Goal: Task Accomplishment & Management: Manage account settings

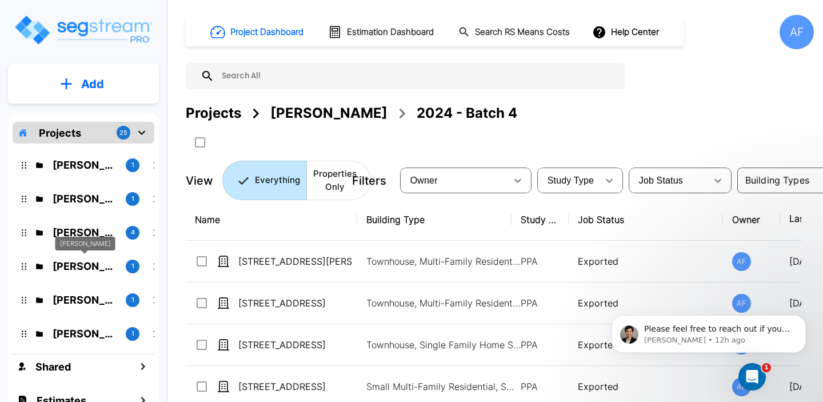
click at [77, 262] on p "Raizy Rosenblum" at bounding box center [85, 265] width 64 height 15
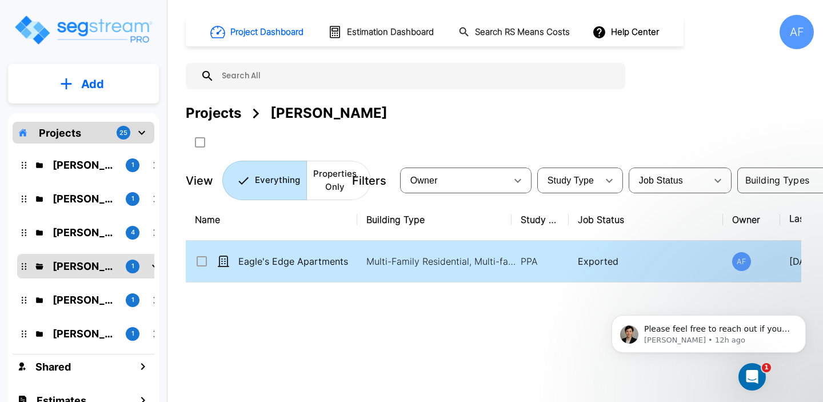
click at [271, 254] on td "Eagle's Edge Apartments" at bounding box center [272, 262] width 172 height 42
checkbox input "true"
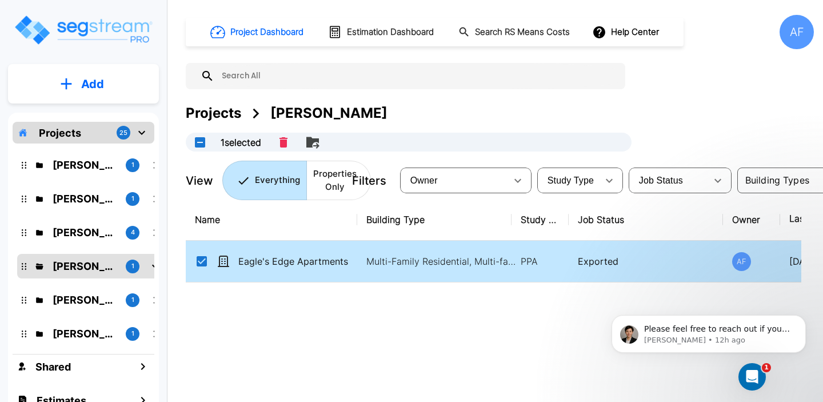
click at [271, 254] on td "Eagle's Edge Apartments" at bounding box center [272, 262] width 172 height 42
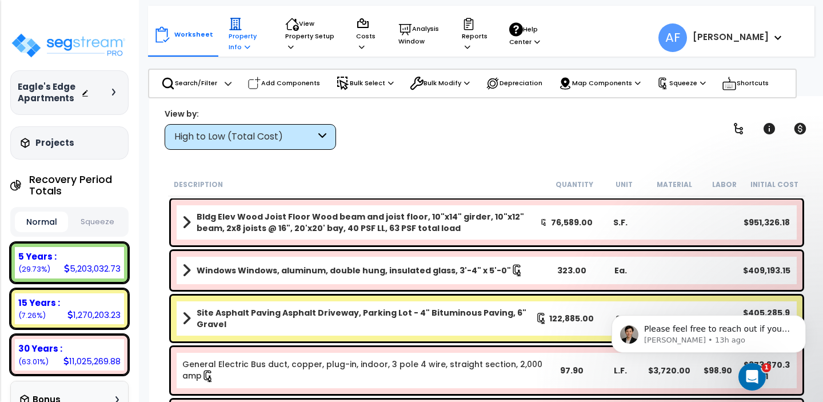
click at [239, 35] on p "Property Info" at bounding box center [246, 34] width 35 height 35
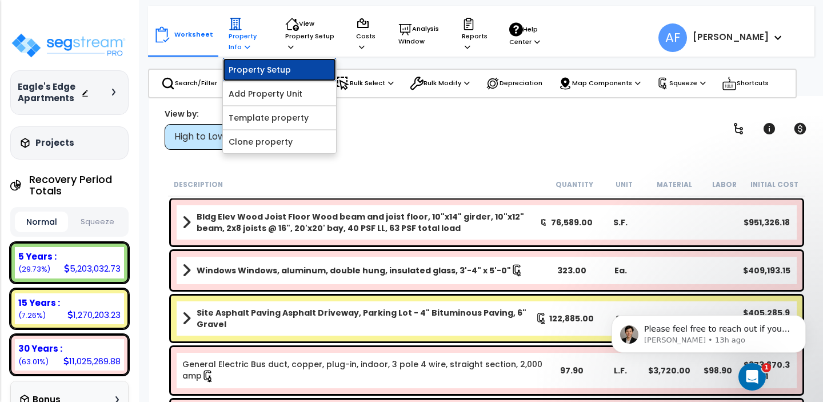
click at [239, 73] on link "Property Setup" at bounding box center [279, 69] width 113 height 23
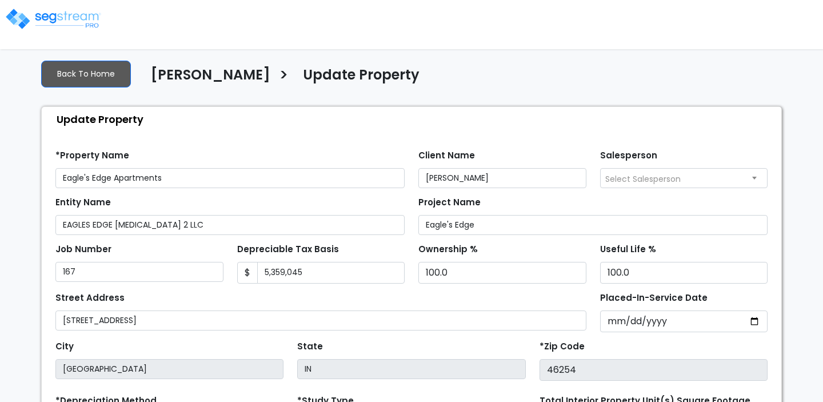
select select "2015"
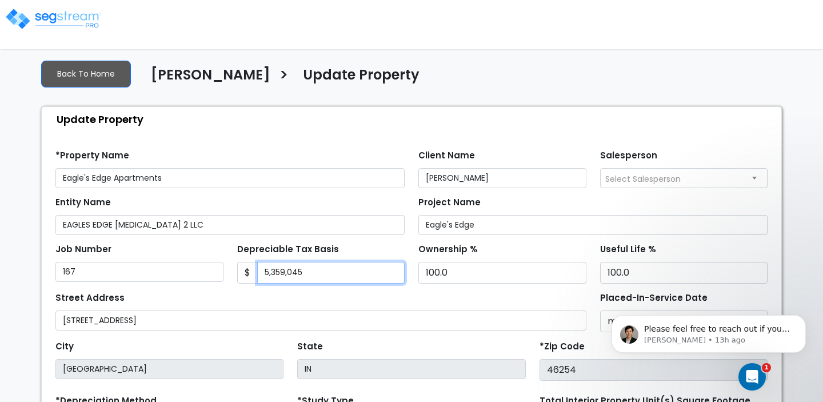
click at [288, 272] on input "5,359,045" at bounding box center [331, 273] width 148 height 22
paste input "4,578"
type input "5,354,578"
click at [260, 117] on div "Update Property" at bounding box center [414, 119] width 734 height 25
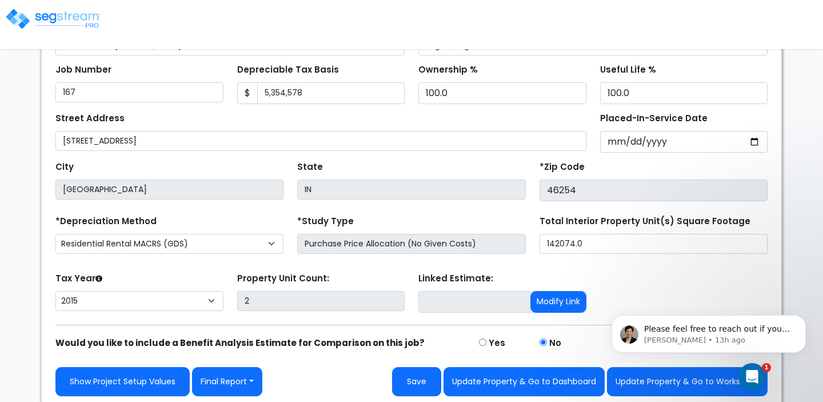
scroll to position [183, 0]
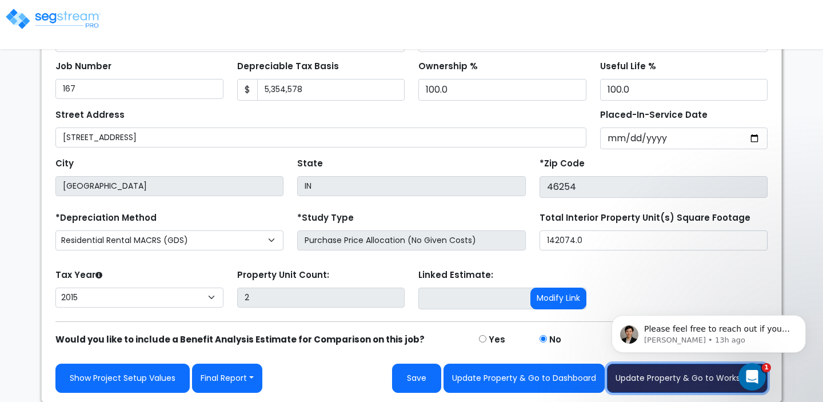
click at [684, 381] on button "Update Property & Go to Worksheet" at bounding box center [687, 378] width 161 height 29
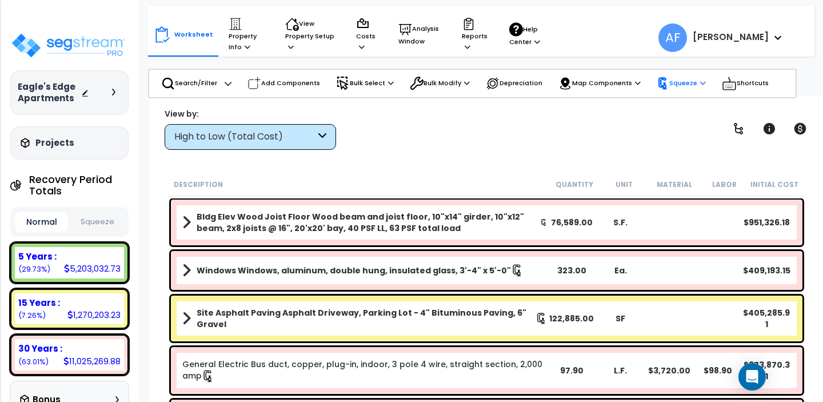
click at [678, 85] on p "Squeeze" at bounding box center [681, 83] width 49 height 13
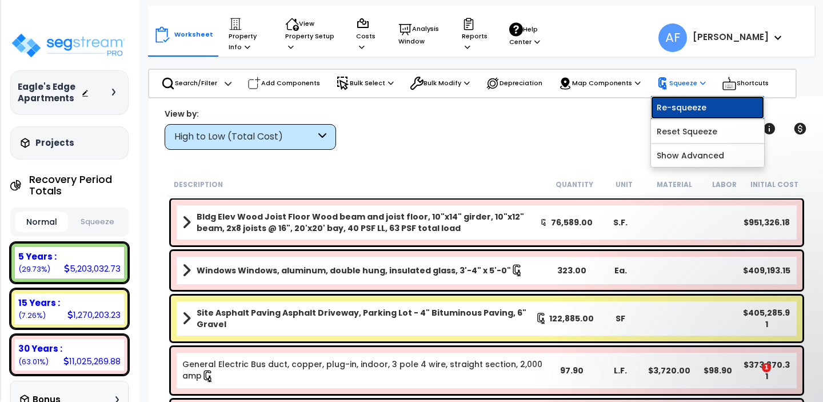
click at [673, 107] on link "Re-squeeze" at bounding box center [707, 107] width 113 height 23
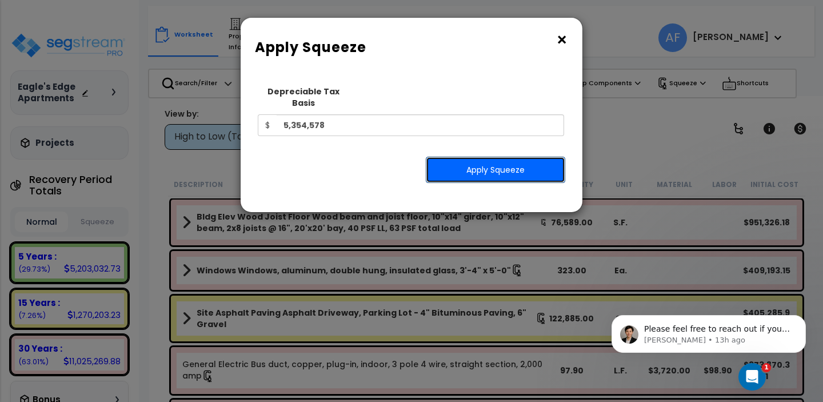
click at [473, 157] on button "Apply Squeeze" at bounding box center [495, 170] width 139 height 26
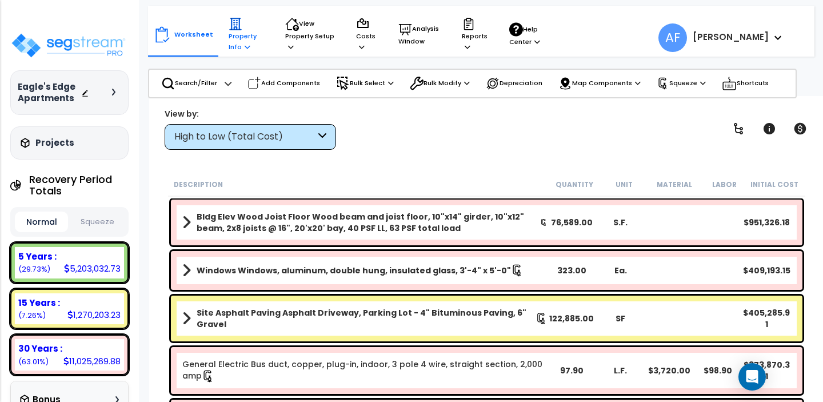
click at [233, 43] on p "Property Info" at bounding box center [246, 34] width 35 height 35
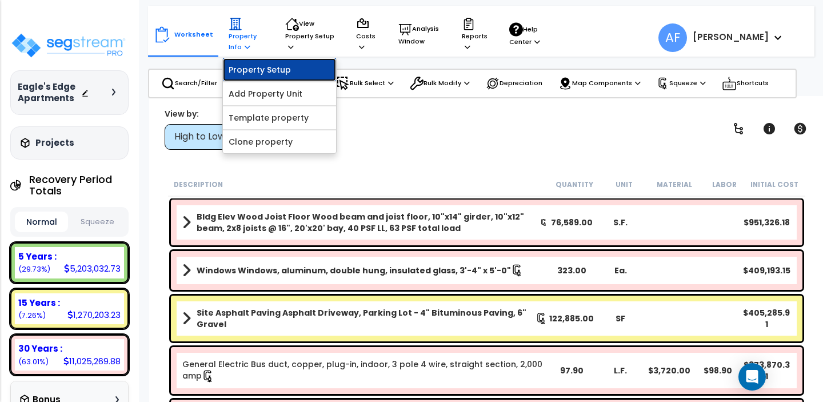
click at [240, 75] on link "Property Setup" at bounding box center [279, 69] width 113 height 23
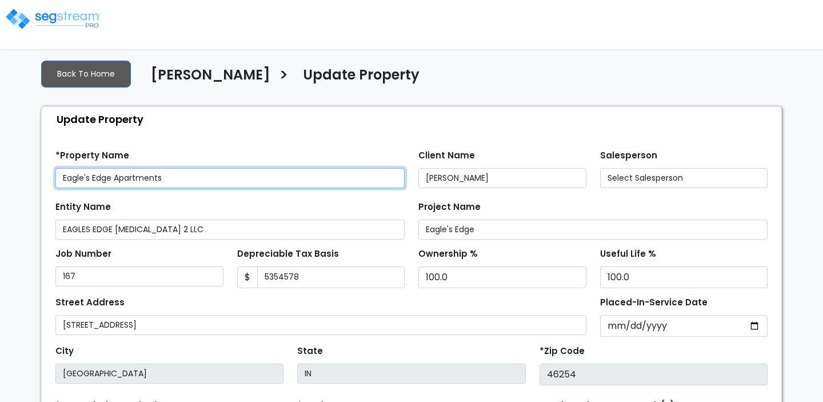
type input "5,354,578"
select select "2015"
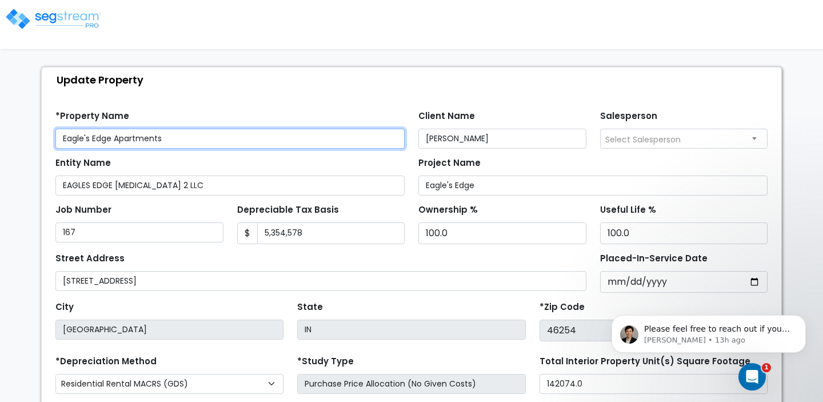
scroll to position [71, 0]
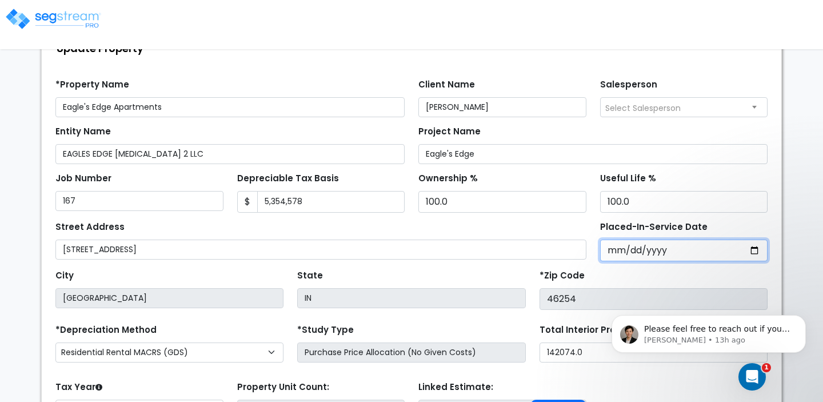
click at [645, 249] on input "2015-07-26" at bounding box center [684, 251] width 168 height 22
type input "2024-07-26"
select select "2024"
click at [593, 237] on div "Placed-In-Service Date 2024-07-26" at bounding box center [684, 239] width 182 height 43
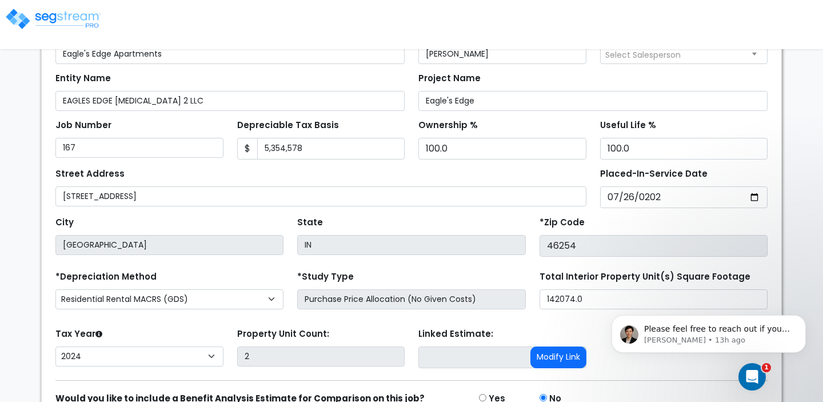
scroll to position [183, 0]
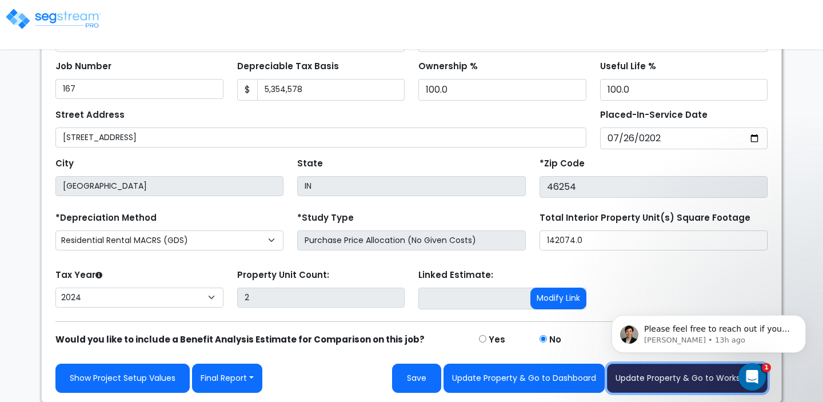
click at [661, 380] on button "Update Property & Go to Worksheet" at bounding box center [687, 378] width 161 height 29
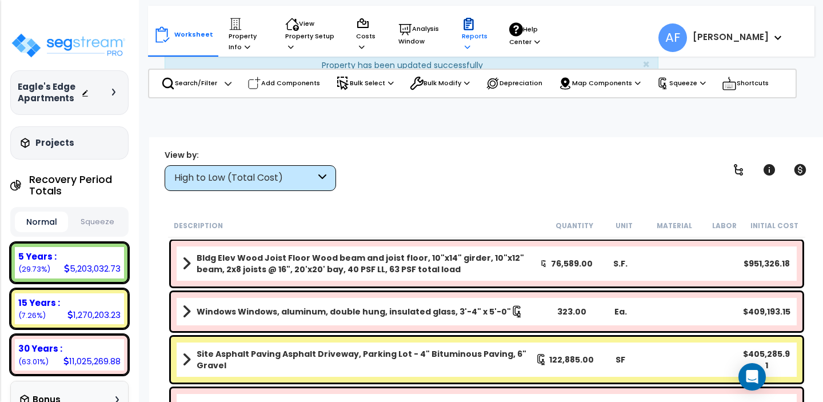
click at [475, 38] on p "Reports" at bounding box center [475, 34] width 26 height 35
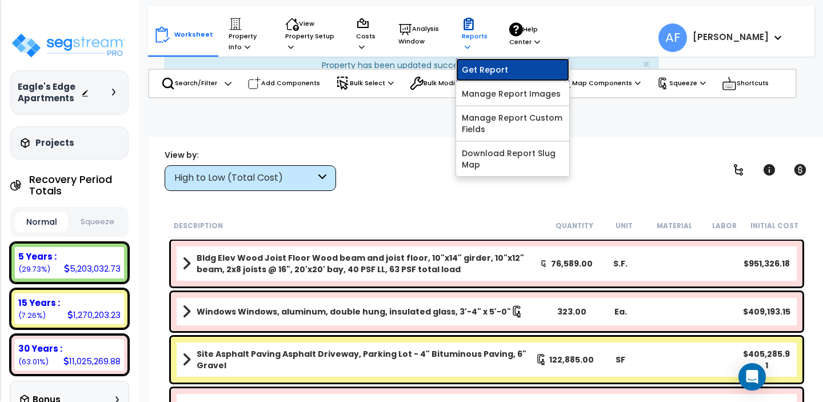
click at [477, 64] on link "Get Report" at bounding box center [512, 69] width 113 height 23
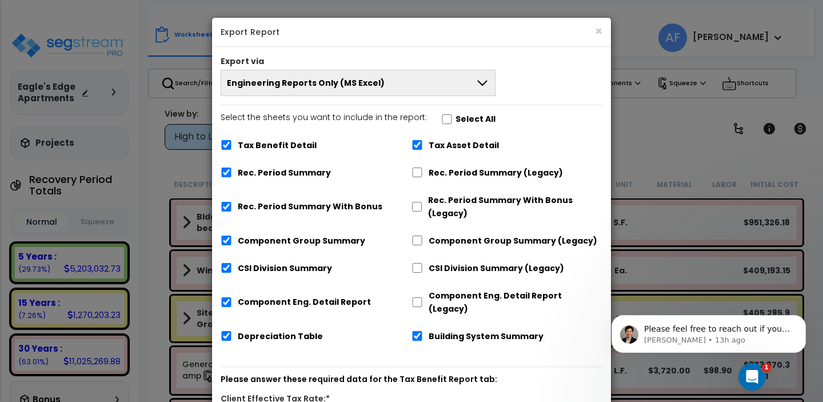
click at [476, 77] on icon at bounding box center [483, 83] width 14 height 14
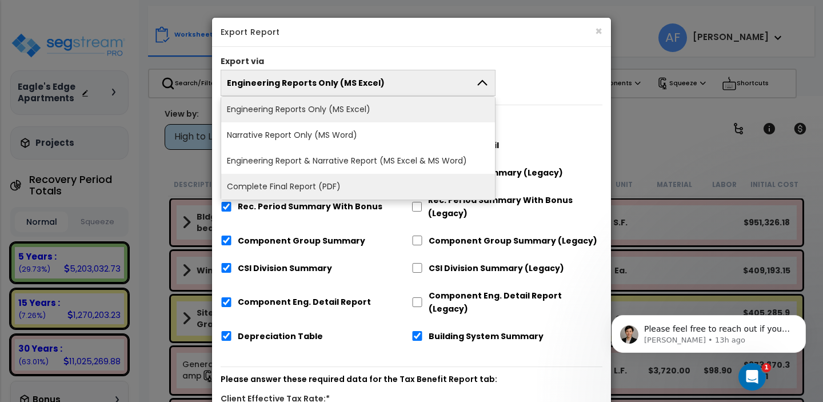
click at [370, 182] on li "Complete Final Report (PDF)" at bounding box center [358, 187] width 274 height 26
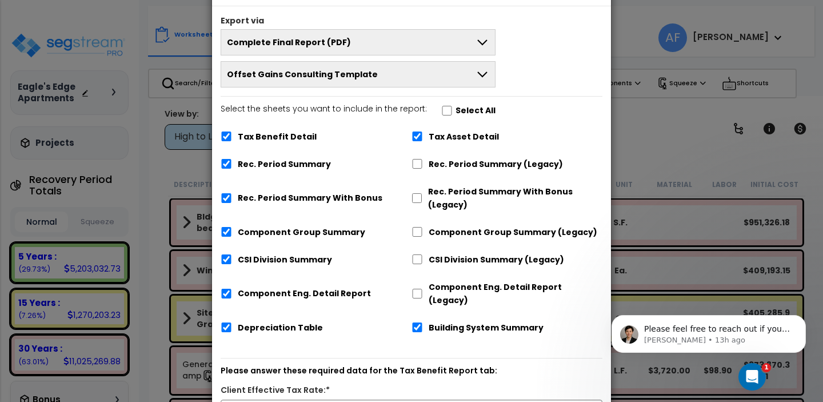
scroll to position [30, 0]
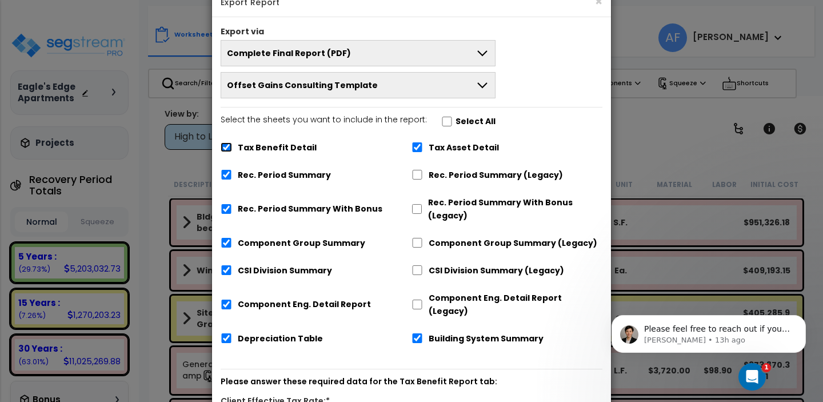
click at [228, 146] on input "Tax Benefit Detail" at bounding box center [226, 147] width 11 height 10
checkbox input "false"
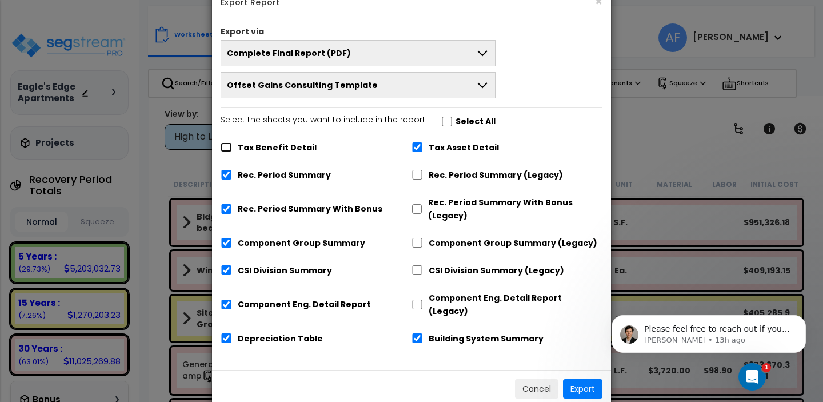
scroll to position [39, 0]
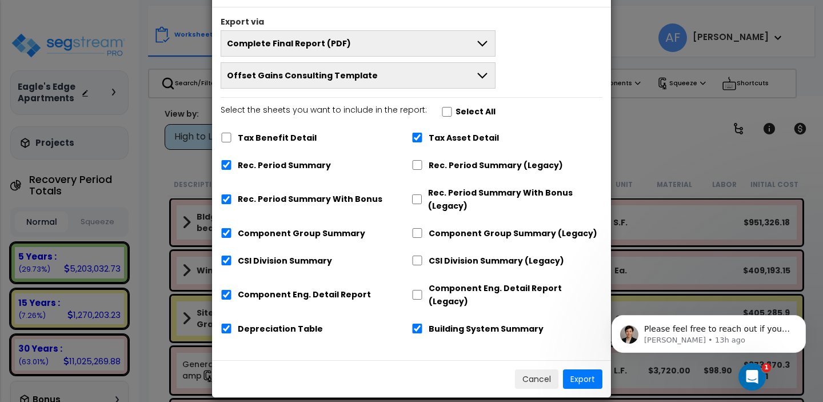
click at [622, 369] on html "Please feel free to reach out if you have any questions or require further clar…" at bounding box center [709, 331] width 229 height 80
click at [579, 372] on button "Export" at bounding box center [582, 378] width 39 height 19
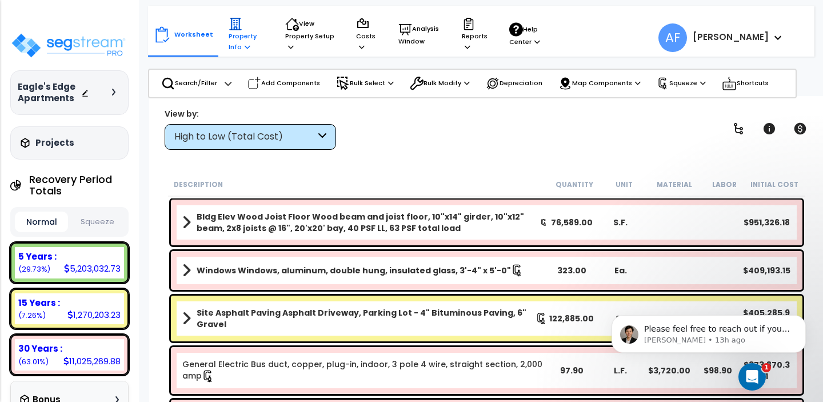
click at [231, 28] on icon at bounding box center [236, 24] width 14 height 14
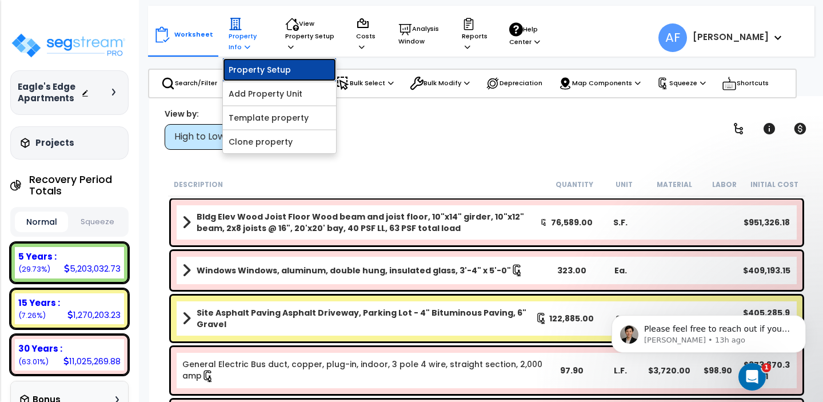
click at [262, 73] on link "Property Setup" at bounding box center [279, 69] width 113 height 23
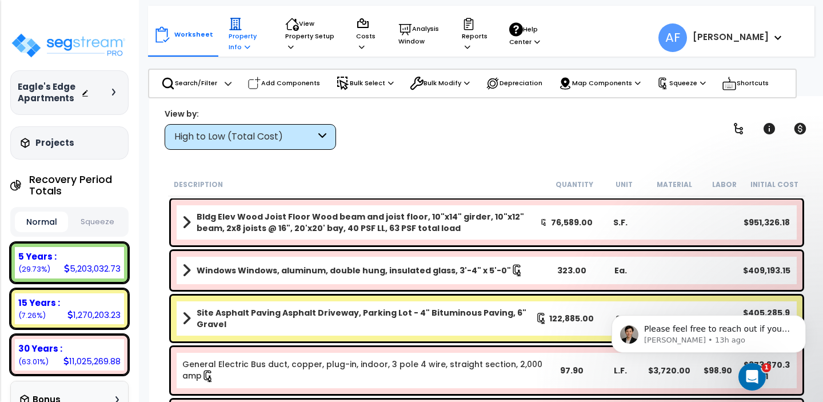
click at [245, 44] on icon at bounding box center [248, 46] width 6 height 6
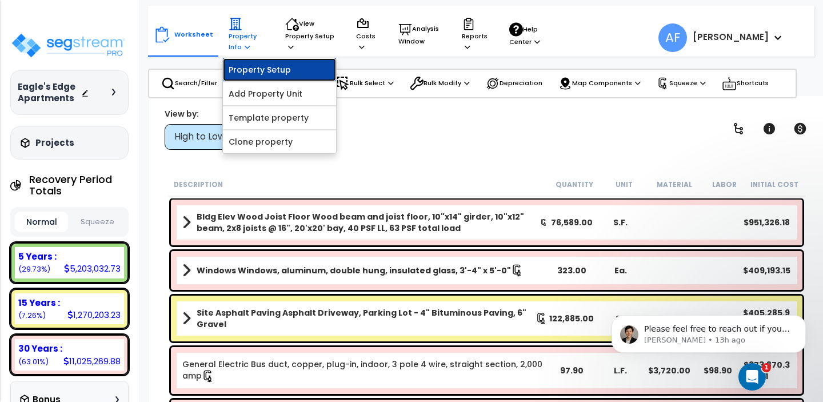
click at [246, 69] on link "Property Setup" at bounding box center [279, 69] width 113 height 23
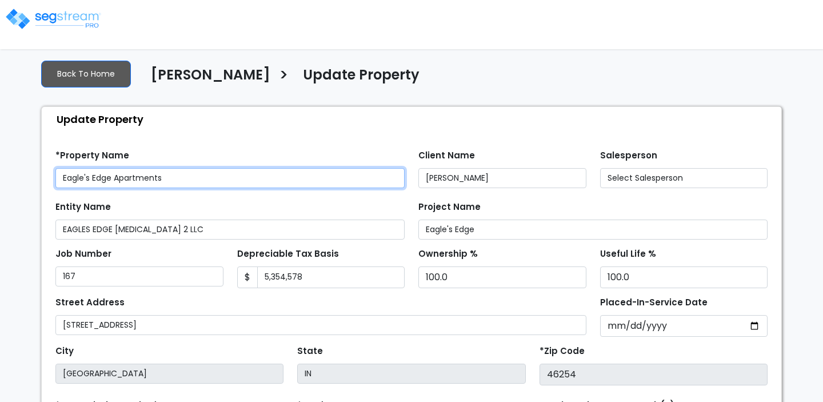
select select "2024"
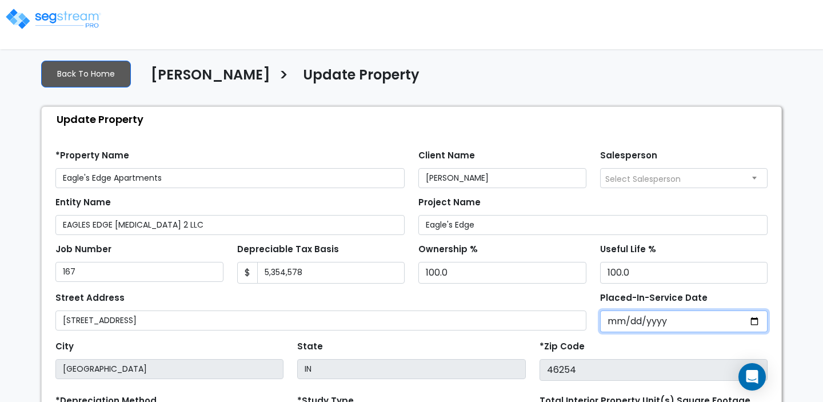
click at [651, 318] on input "[DATE]" at bounding box center [684, 321] width 168 height 22
type input "0020-07-26"
select select "20"
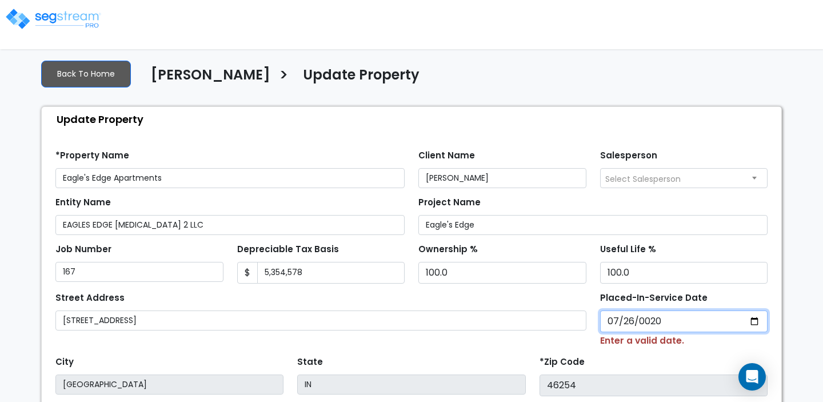
type input "0201-07-26"
select select "201"
type input "[DATE]"
select select "2015"
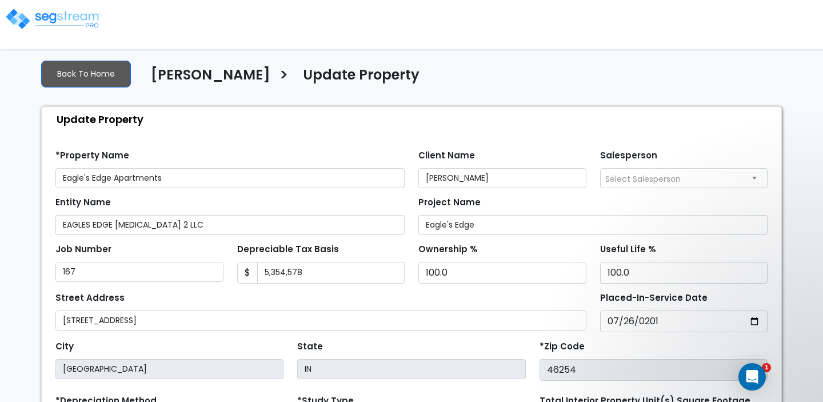
click at [675, 344] on div "*Zip Code 46254" at bounding box center [654, 359] width 228 height 43
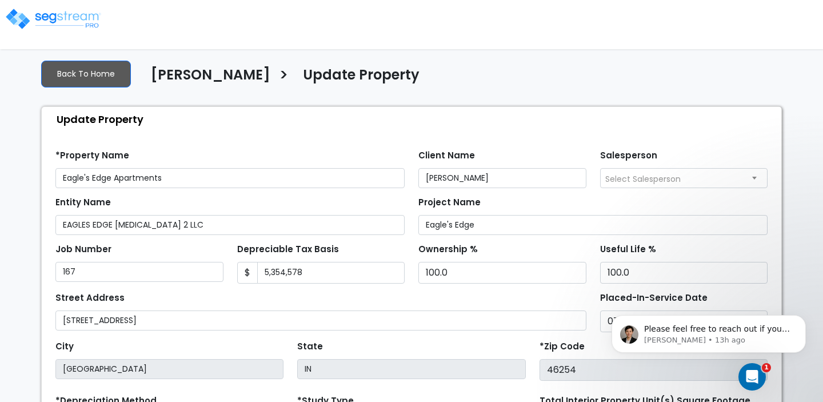
click at [789, 241] on div "We are Building your Property. So please grab a coffee and let us do the heavy …" at bounding box center [411, 317] width 823 height 535
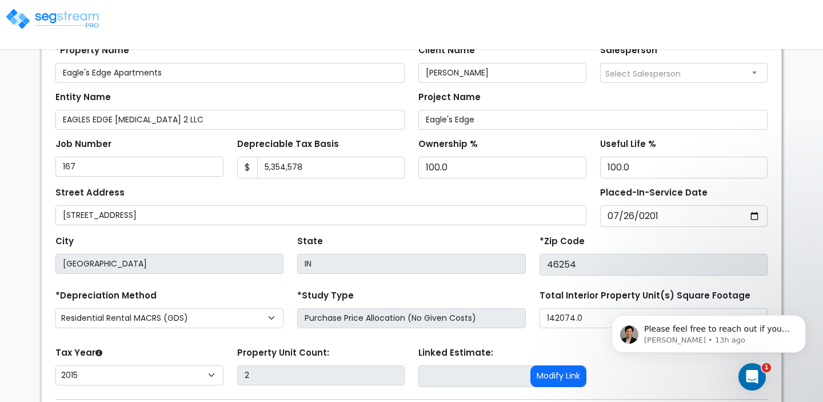
scroll to position [183, 0]
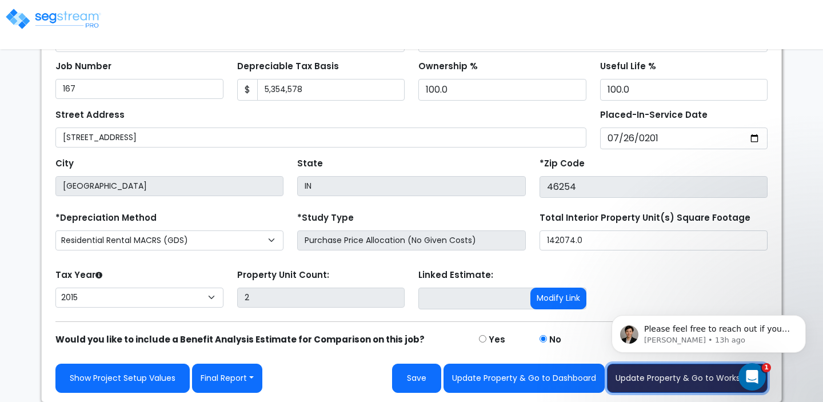
click at [681, 385] on button "Update Property & Go to Worksheet" at bounding box center [687, 378] width 161 height 29
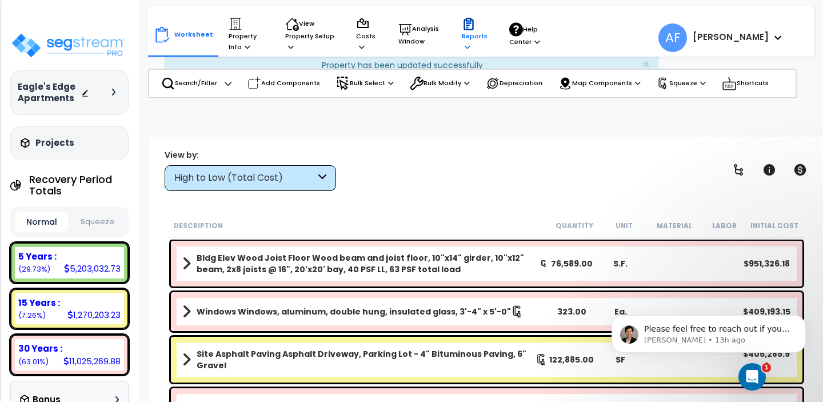
click at [476, 39] on p "Reports" at bounding box center [475, 34] width 26 height 35
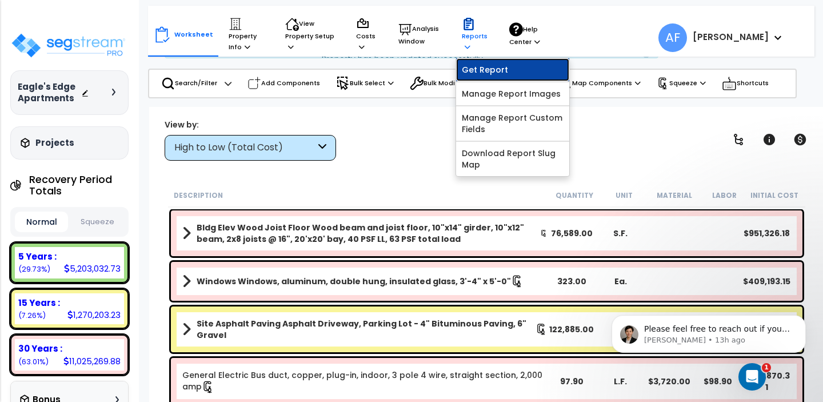
click at [481, 65] on link "Get Report" at bounding box center [512, 69] width 113 height 23
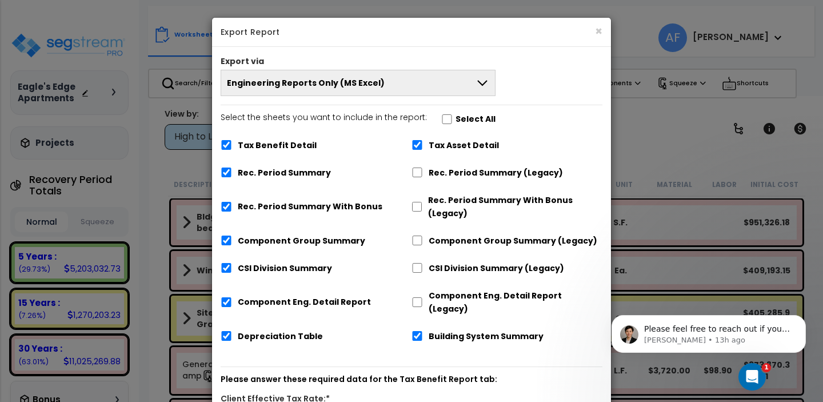
click at [437, 110] on div "Export via Engineering Reports Only (MS Excel) Engineering Reports Only (MS Exc…" at bounding box center [411, 297] width 399 height 500
click at [441, 115] on input "Select the sheets you want to include in the report: Select All" at bounding box center [446, 119] width 11 height 10
checkbox input "false"
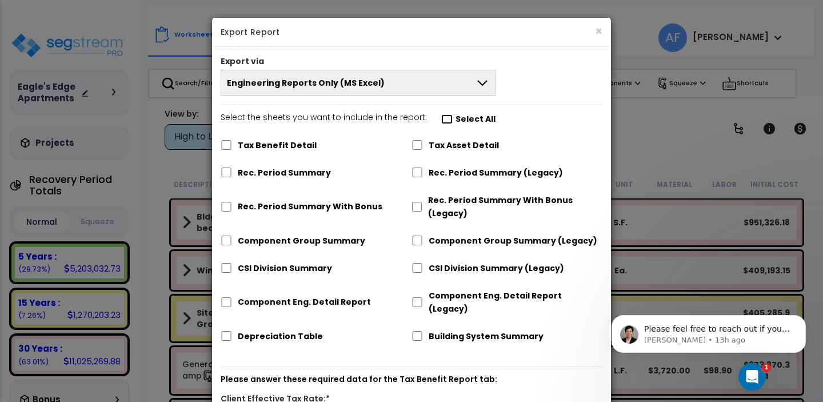
checkbox input "false"
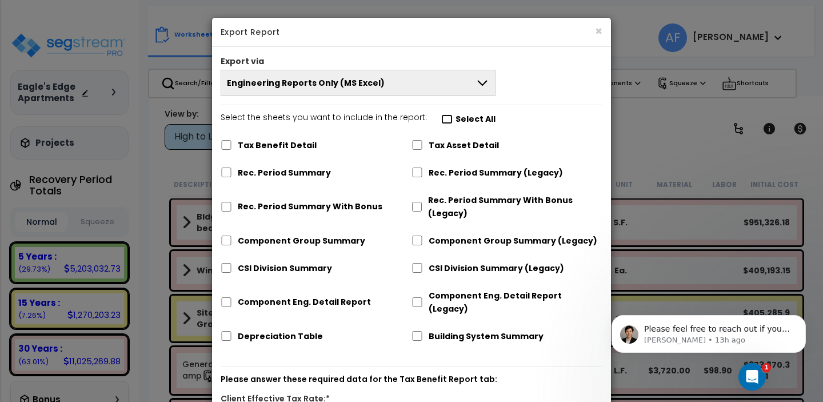
checkbox input "false"
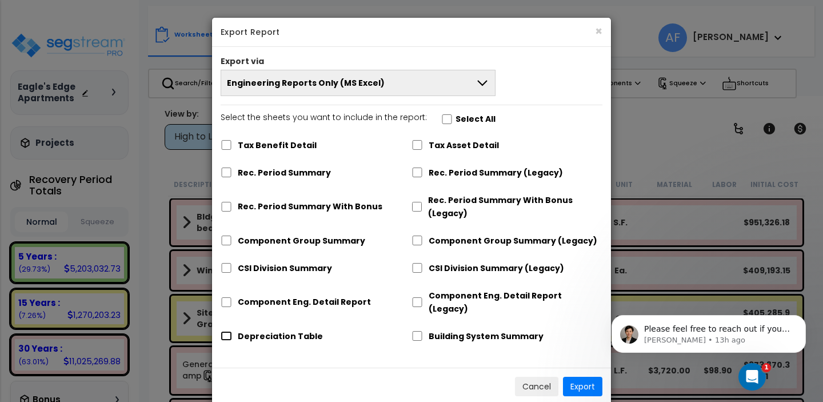
click at [230, 331] on input "Depreciation Table" at bounding box center [226, 336] width 11 height 10
checkbox input "true"
click at [587, 377] on button "Export" at bounding box center [582, 386] width 39 height 19
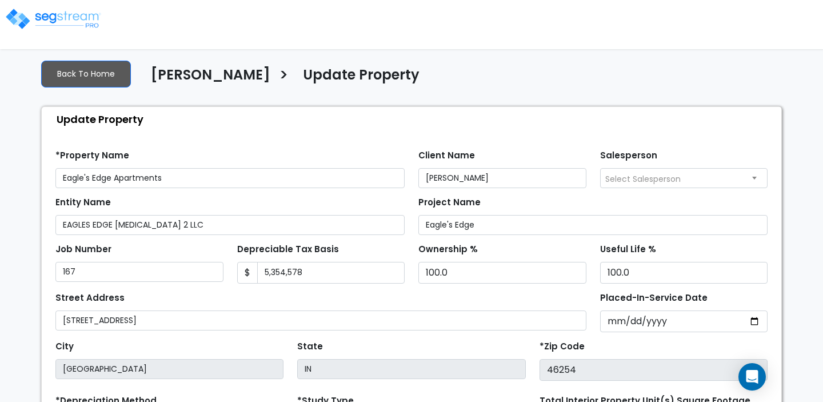
select select "2015"
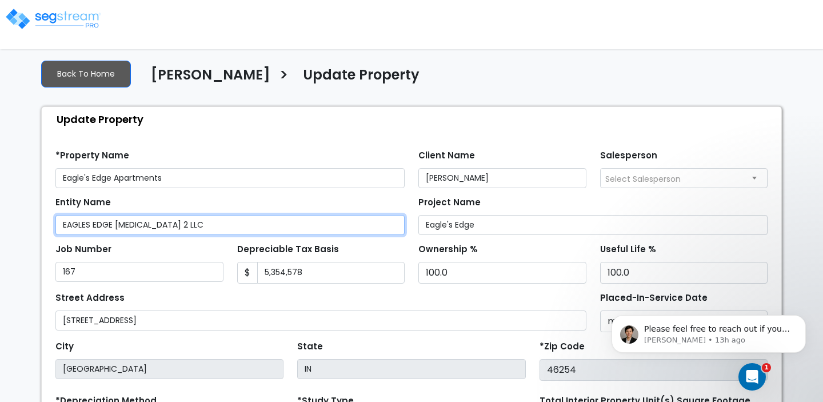
click at [113, 222] on input "EAGLES EDGE [MEDICAL_DATA] 2 LLC" at bounding box center [229, 225] width 349 height 20
paste input "text"
type input "EAGLES EDGE LLC"
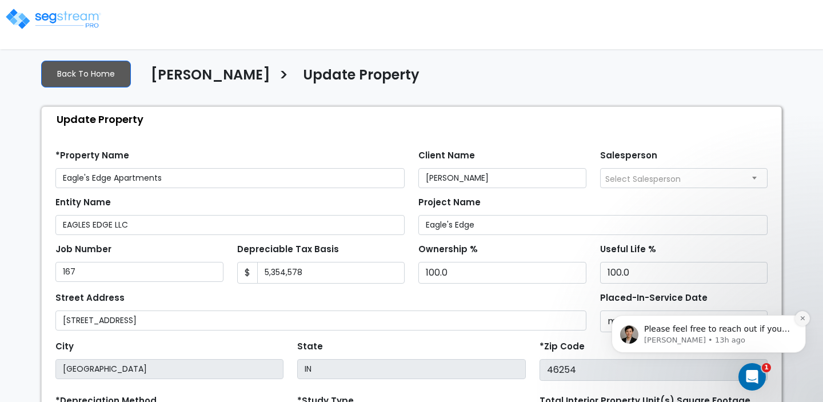
click at [801, 321] on icon "Dismiss notification" at bounding box center [803, 318] width 6 height 6
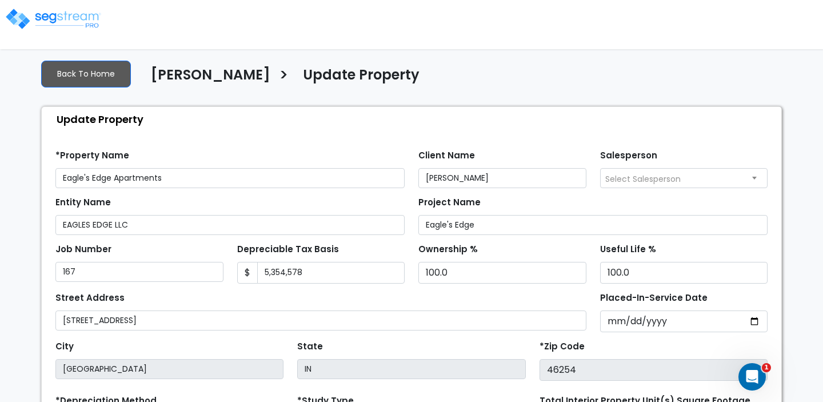
click at [807, 319] on div "We are Building your Property. So please grab a coffee and let us do the heavy …" at bounding box center [411, 317] width 823 height 535
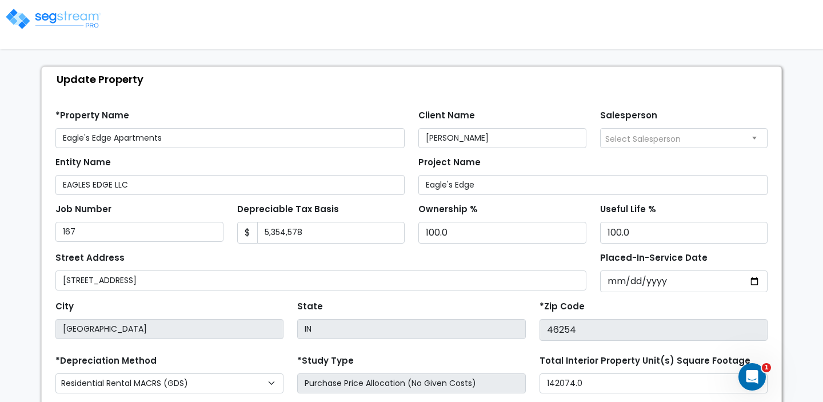
scroll to position [41, 0]
click at [329, 228] on input "5,354,578" at bounding box center [331, 232] width 148 height 22
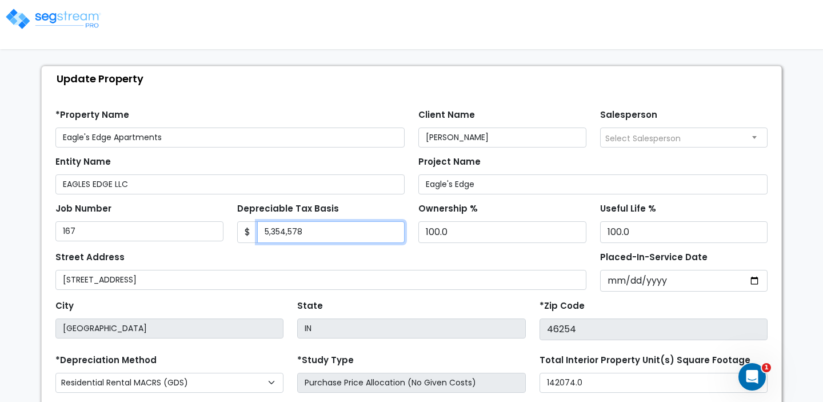
paste input "9,216,620"
type input "9,216,620"
click at [348, 261] on div "Street Address 4301 Falcon Creek Blvd" at bounding box center [320, 269] width 531 height 41
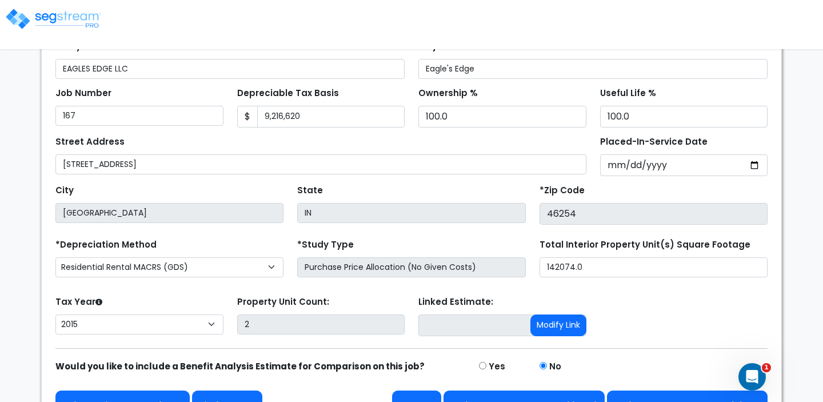
scroll to position [183, 0]
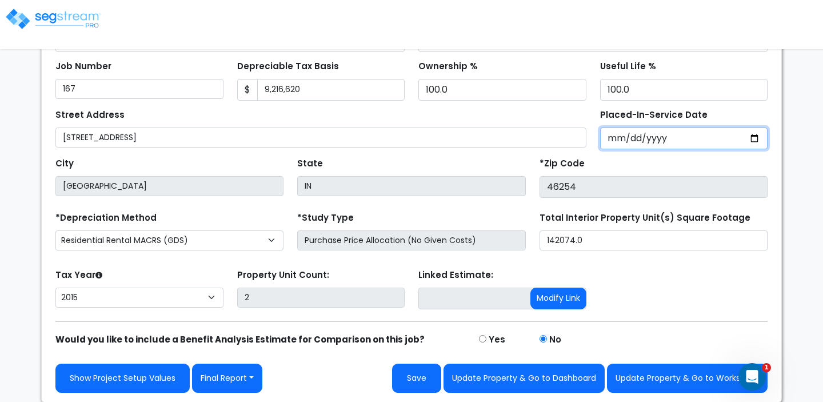
click at [652, 137] on input "2015-07-26" at bounding box center [684, 138] width 168 height 22
type input "2024-07-26"
select select "2024"
click at [681, 169] on div "*Zip Code 46254" at bounding box center [654, 176] width 228 height 43
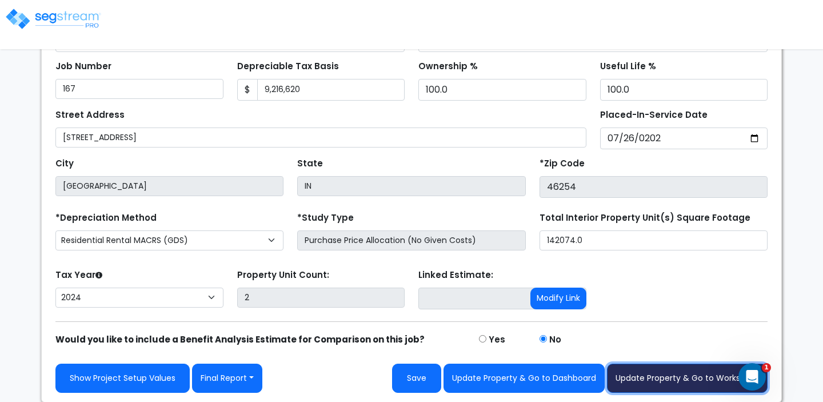
click at [672, 372] on button "Update Property & Go to Worksheet" at bounding box center [687, 378] width 161 height 29
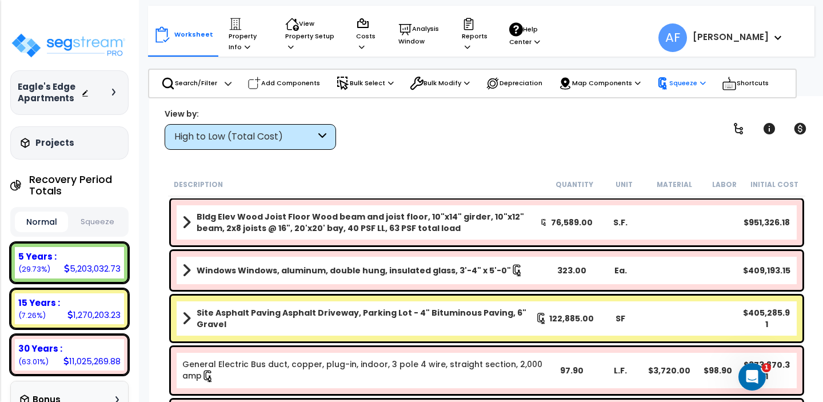
click at [683, 84] on p "Squeeze" at bounding box center [681, 83] width 49 height 13
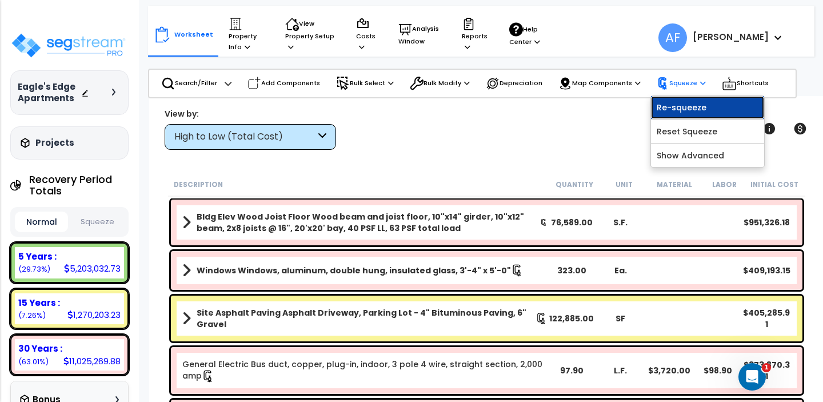
click at [677, 105] on link "Re-squeeze" at bounding box center [707, 107] width 113 height 23
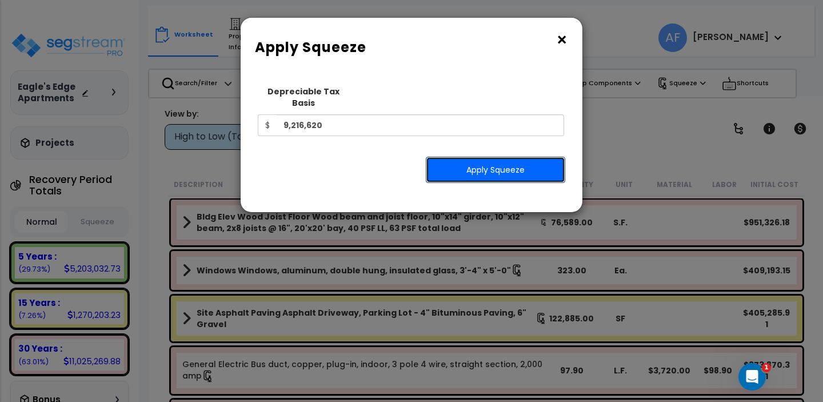
click at [468, 157] on button "Apply Squeeze" at bounding box center [495, 170] width 139 height 26
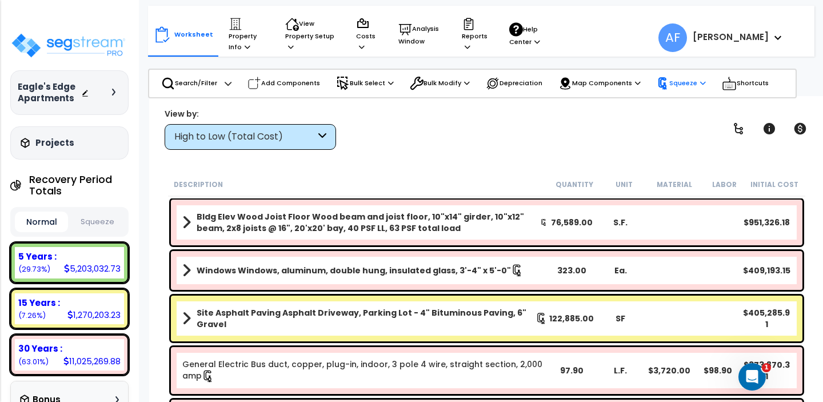
click at [676, 81] on p "Squeeze" at bounding box center [681, 83] width 49 height 13
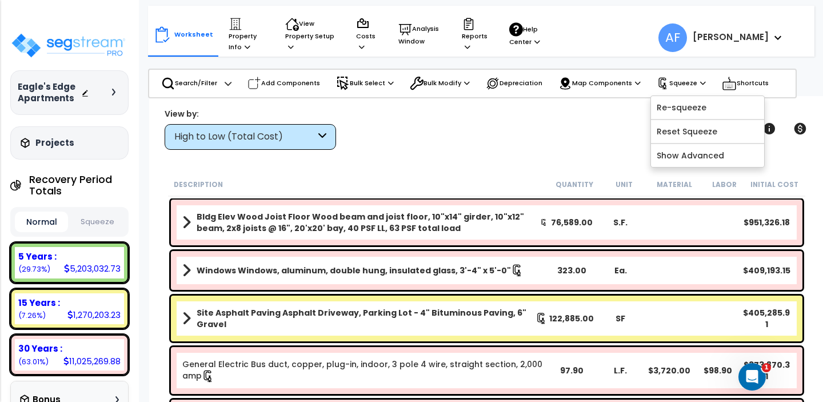
click at [593, 114] on div "View by: High to Low (Total Cost) High to Low (Total Cost)" at bounding box center [487, 128] width 652 height 42
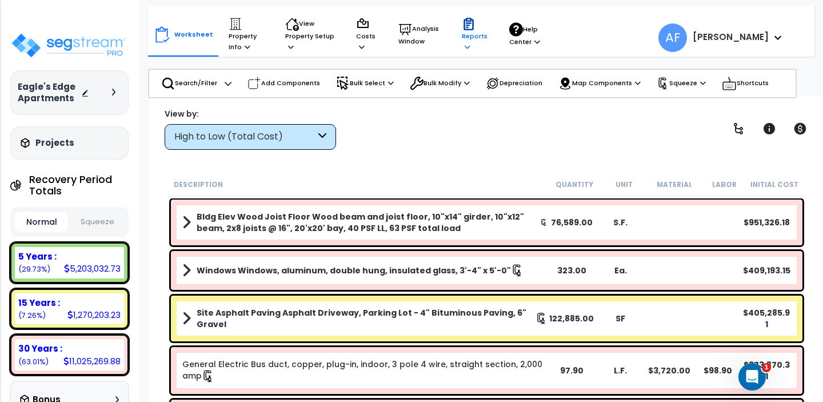
click at [472, 41] on p "Reports" at bounding box center [475, 34] width 26 height 35
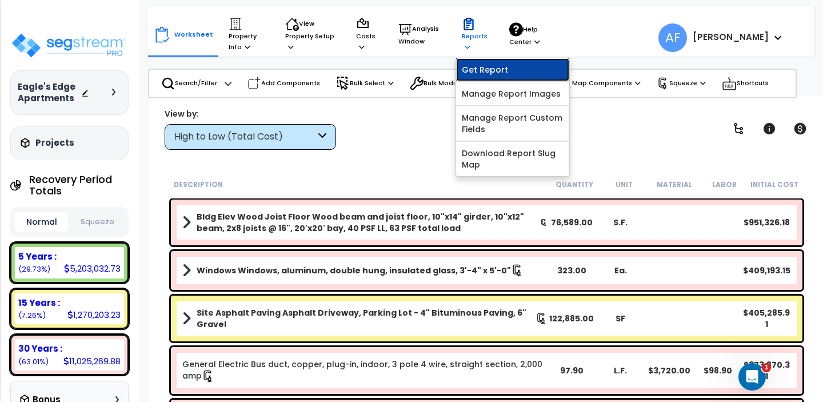
click at [473, 69] on link "Get Report" at bounding box center [512, 69] width 113 height 23
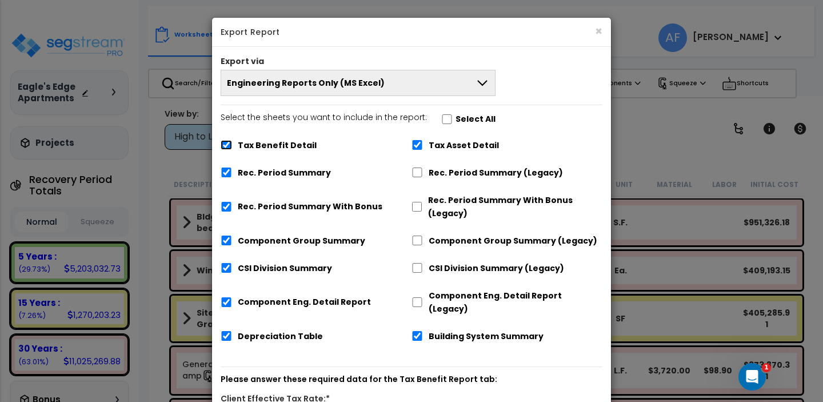
click at [222, 146] on input "Tax Benefit Detail" at bounding box center [226, 145] width 11 height 10
checkbox input "false"
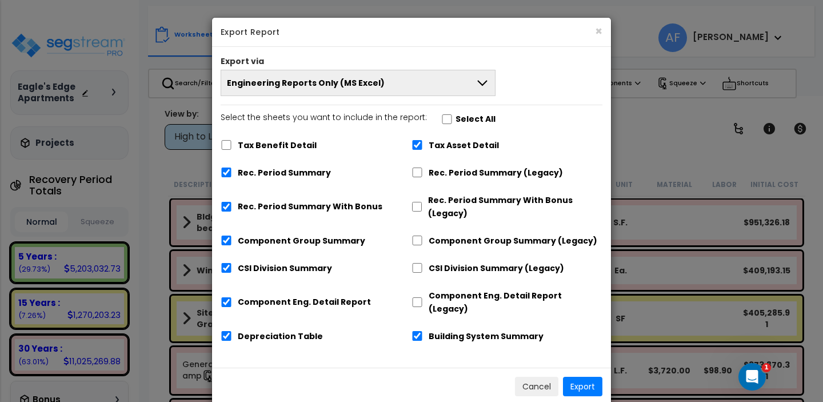
click at [405, 86] on button "Engineering Reports Only (MS Excel)" at bounding box center [358, 83] width 275 height 26
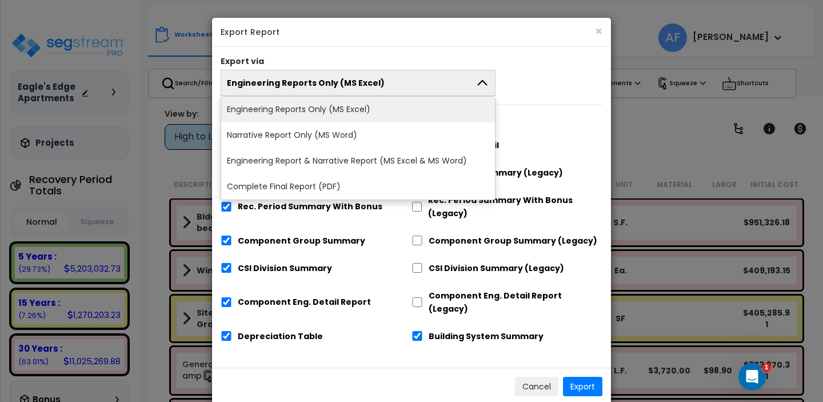
click at [542, 114] on div "Select the sheets you want to include in the report: Select All Tax Benefit Det…" at bounding box center [411, 231] width 399 height 241
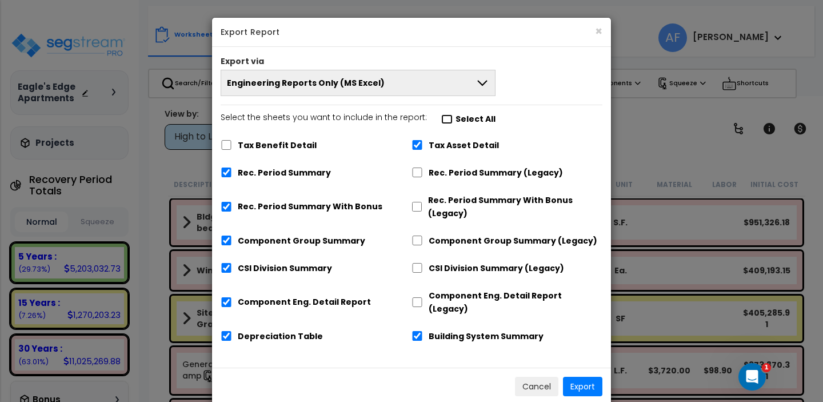
click at [441, 121] on input "Select the sheets you want to include in the report: Select All" at bounding box center [446, 119] width 11 height 10
checkbox input "true"
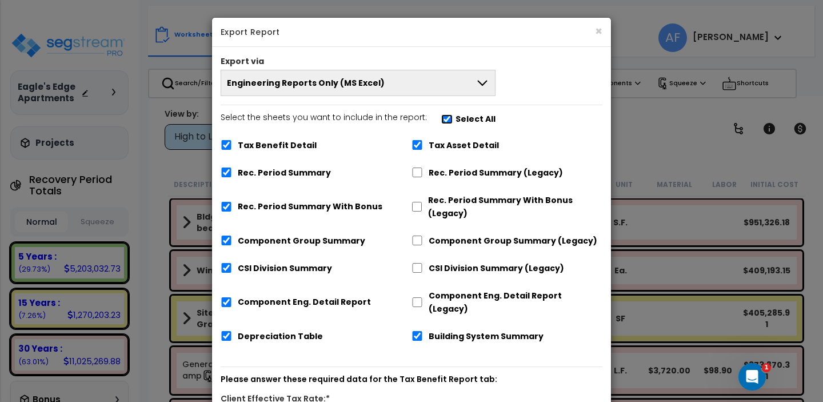
click at [441, 121] on input "Select the sheets you want to include in the report: Select All" at bounding box center [446, 119] width 11 height 10
checkbox input "false"
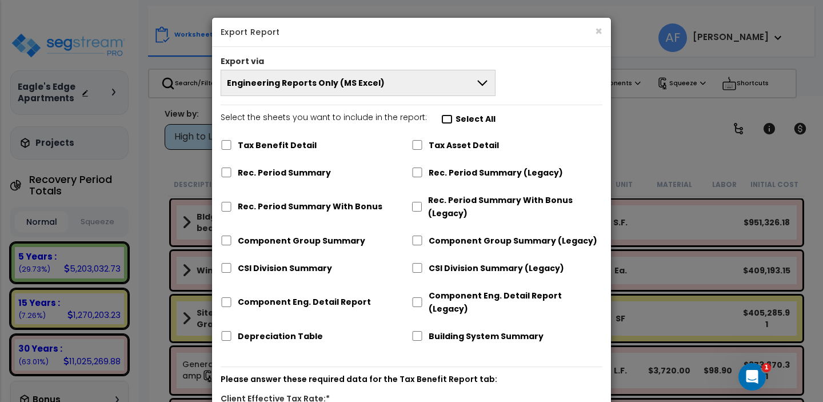
checkbox input "false"
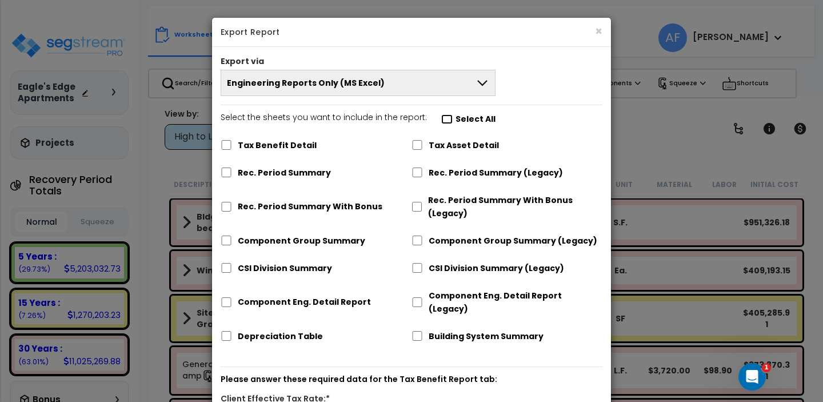
checkbox input "false"
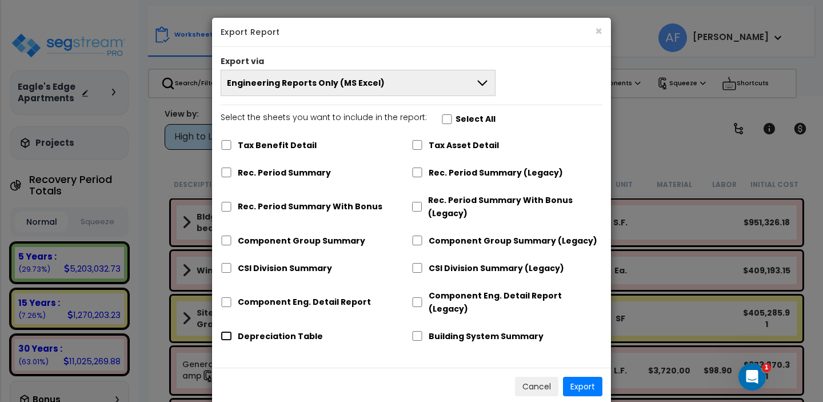
click at [228, 331] on input "Depreciation Table" at bounding box center [226, 336] width 11 height 10
checkbox input "true"
click at [583, 378] on button "Export" at bounding box center [582, 386] width 39 height 19
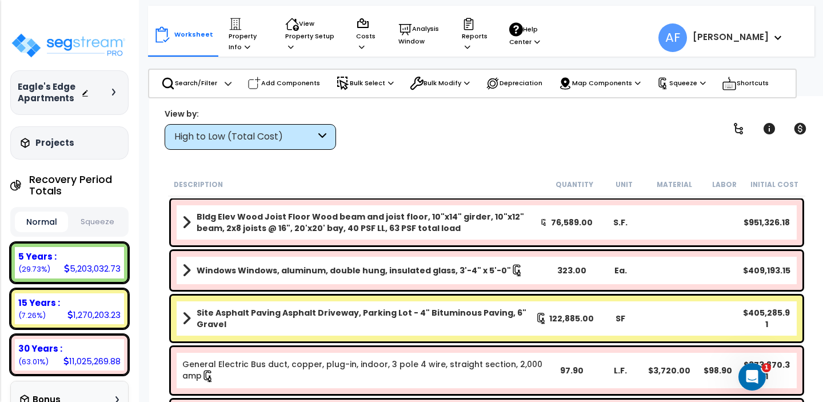
click at [421, 135] on div "View by: High to Low (Total Cost) High to Low (Total Cost)" at bounding box center [487, 128] width 652 height 42
click at [471, 35] on p "Reports" at bounding box center [475, 34] width 26 height 35
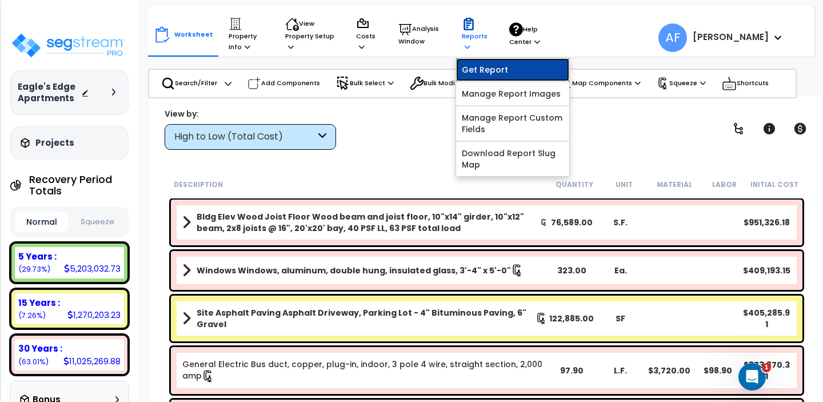
click at [493, 69] on link "Get Report" at bounding box center [512, 69] width 113 height 23
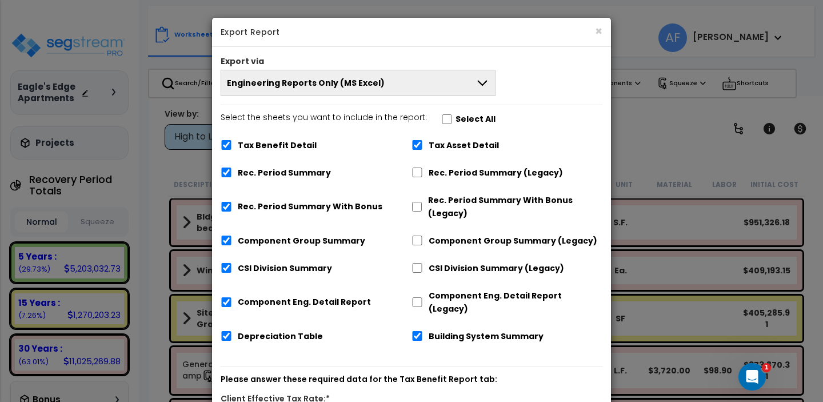
click at [462, 73] on button "Engineering Reports Only (MS Excel)" at bounding box center [358, 83] width 275 height 26
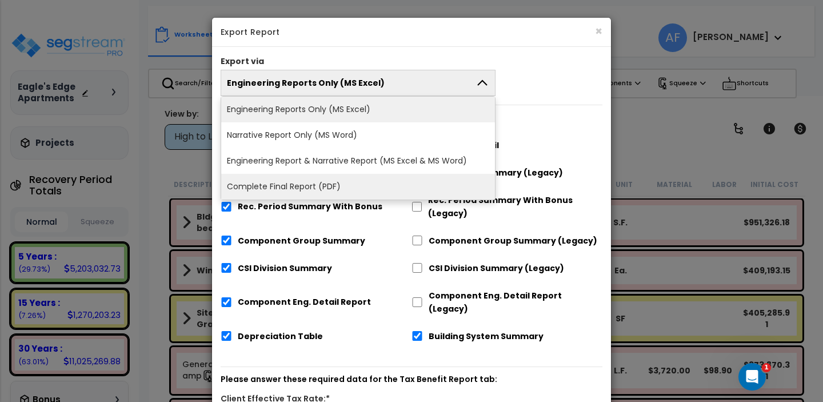
click at [407, 174] on li "Complete Final Report (PDF)" at bounding box center [358, 187] width 274 height 26
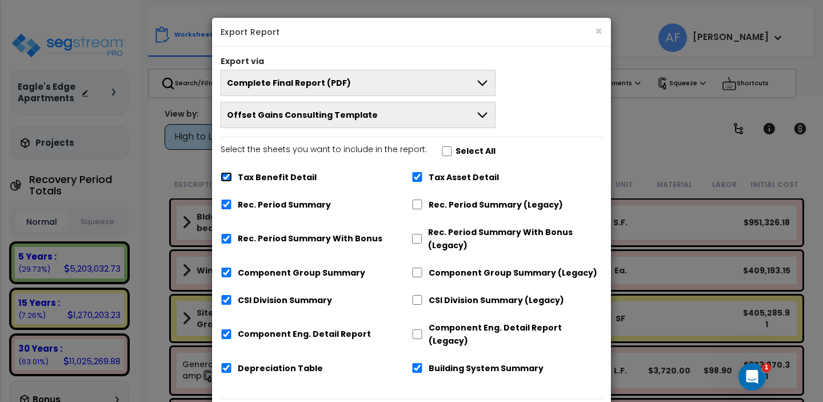
click at [230, 181] on input "Tax Benefit Detail" at bounding box center [226, 177] width 11 height 10
checkbox input "false"
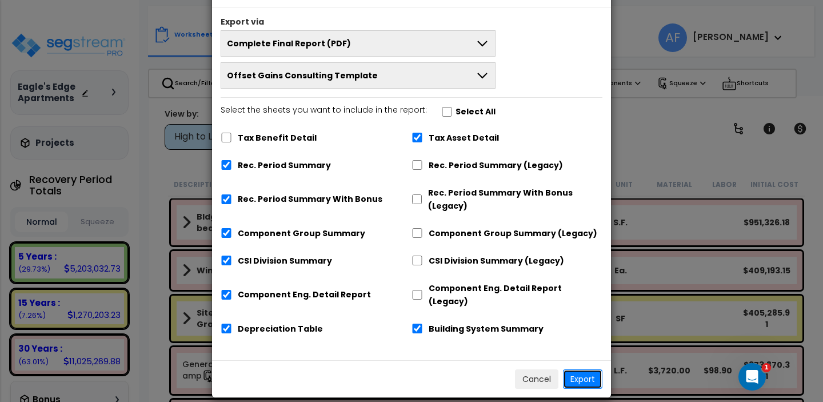
click at [588, 369] on button "Export" at bounding box center [582, 378] width 39 height 19
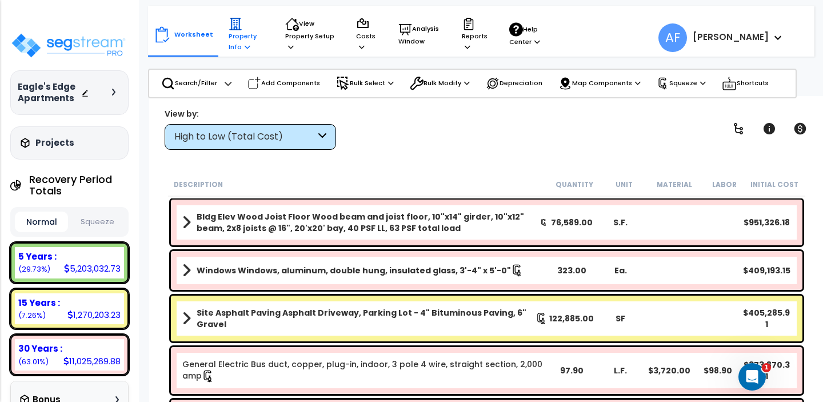
click at [231, 34] on p "Property Info" at bounding box center [246, 34] width 35 height 35
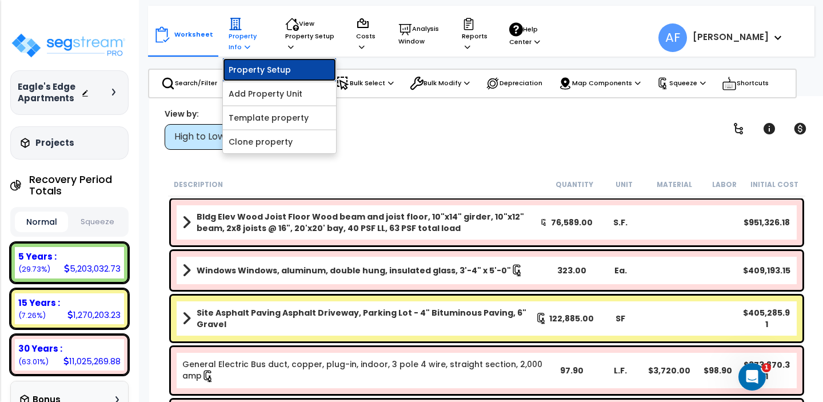
click at [252, 69] on link "Property Setup" at bounding box center [279, 69] width 113 height 23
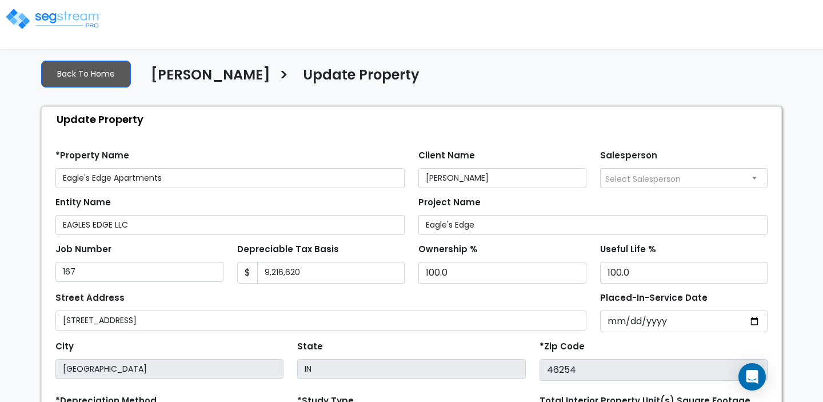
select select "2024"
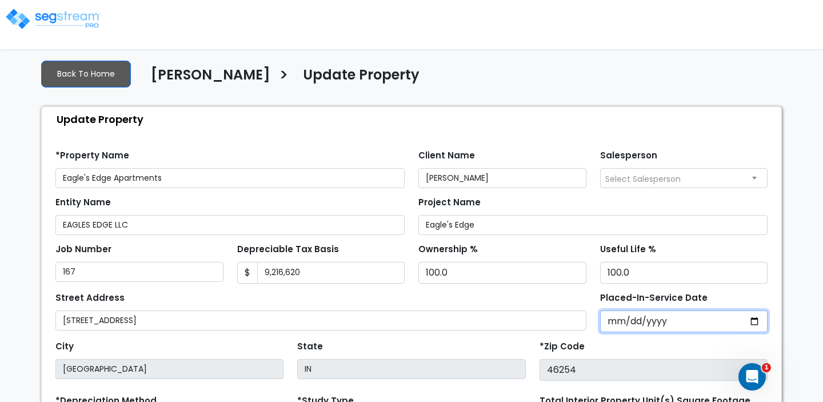
click at [647, 319] on input "[DATE]" at bounding box center [684, 321] width 168 height 22
type input "0002-07-26"
select select "2"
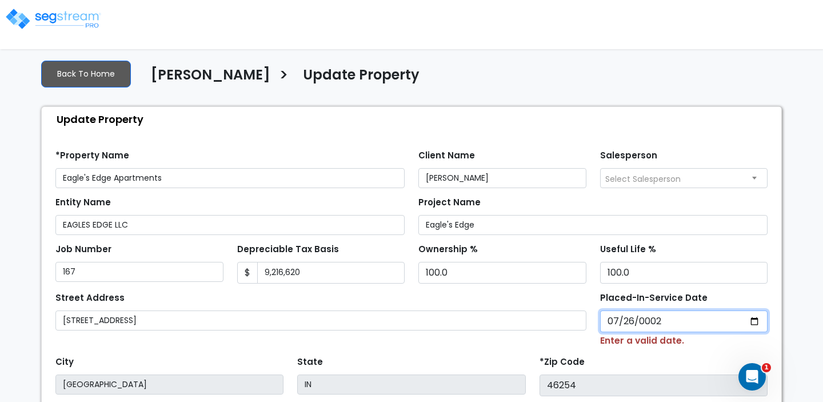
type input "0020-07-26"
select select "20"
type input "0201-07-26"
select select "201"
type input "[DATE]"
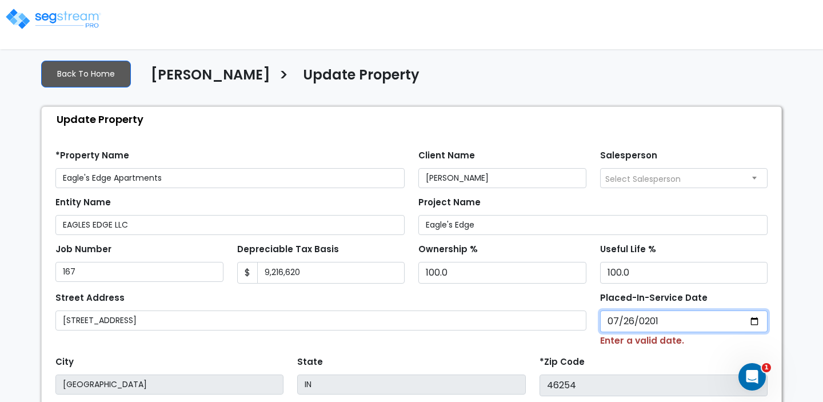
select select "2015"
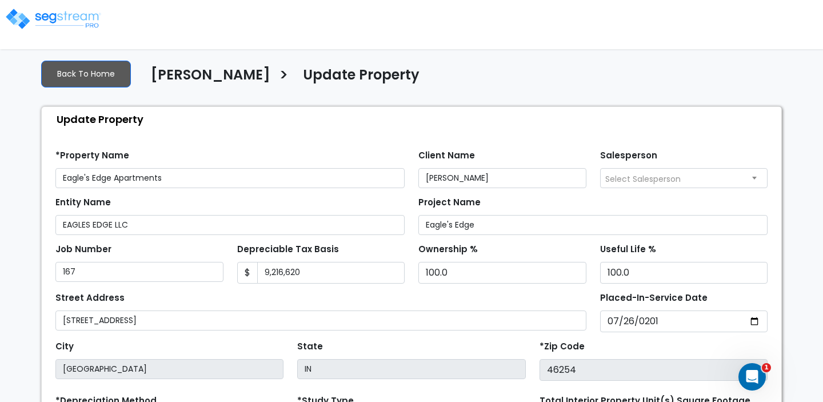
click at [694, 343] on div "*Zip Code 46254" at bounding box center [654, 359] width 228 height 43
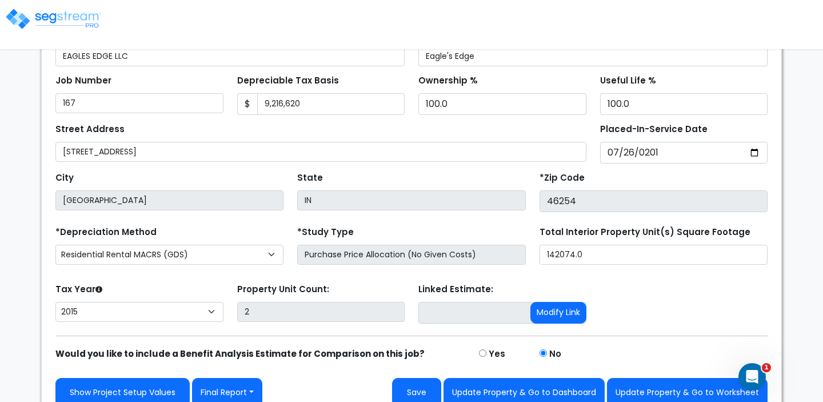
scroll to position [183, 0]
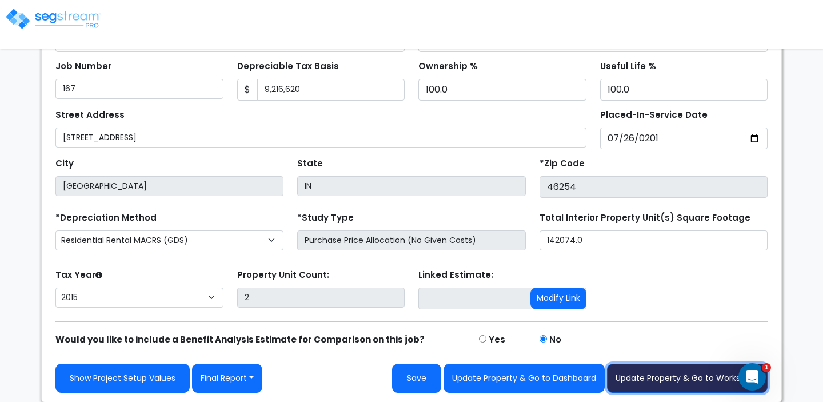
click at [675, 375] on button "Update Property & Go to Worksheet" at bounding box center [687, 378] width 161 height 29
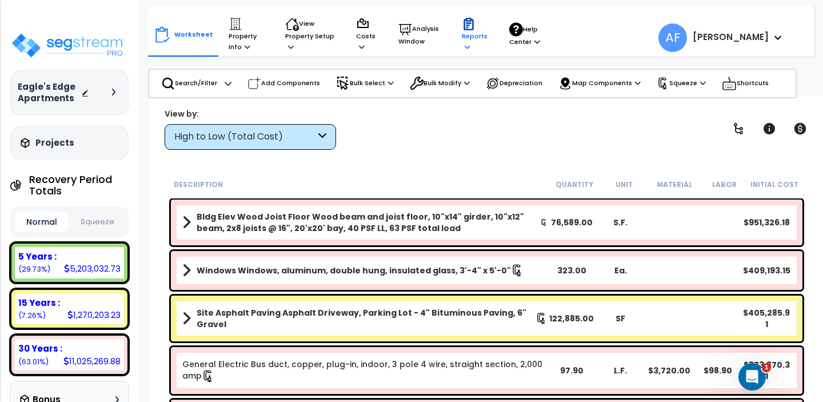
click at [469, 26] on icon at bounding box center [469, 24] width 14 height 14
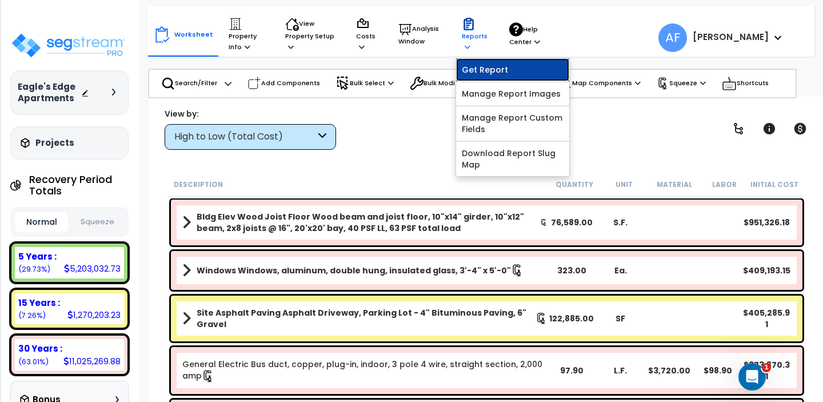
click at [498, 66] on link "Get Report" at bounding box center [512, 69] width 113 height 23
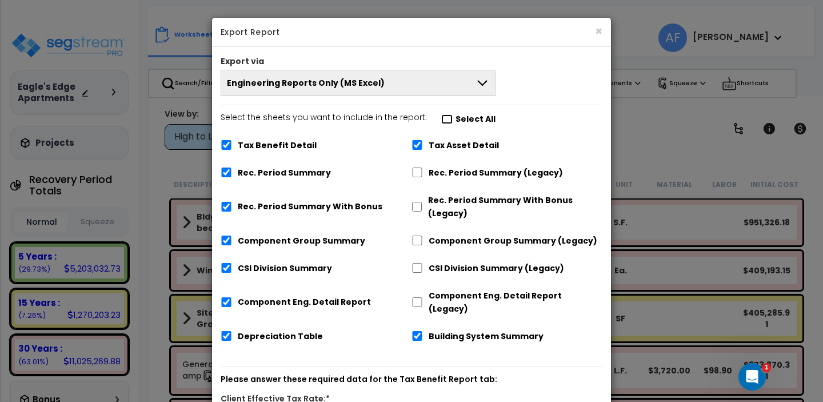
click at [441, 119] on input "Select the sheets you want to include in the report: Select All" at bounding box center [446, 119] width 11 height 10
checkbox input "false"
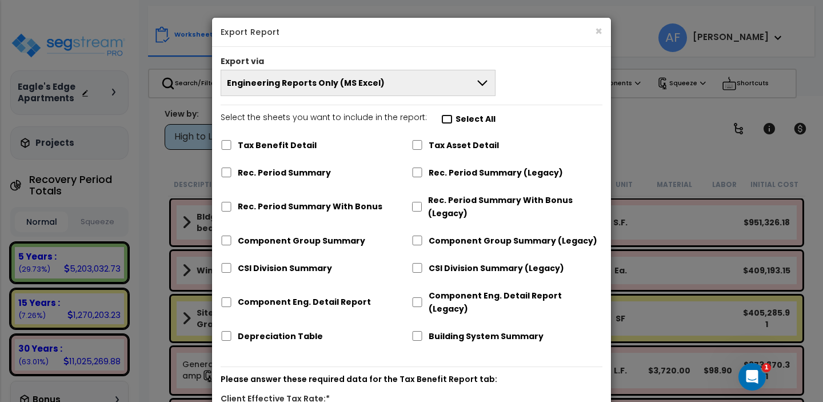
checkbox input "false"
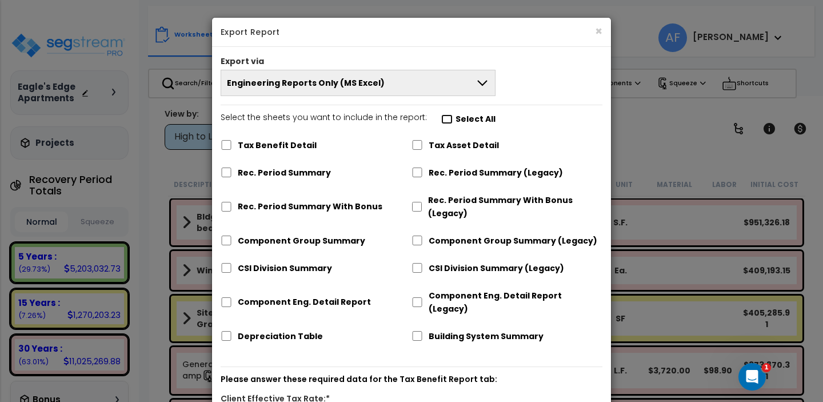
checkbox input "false"
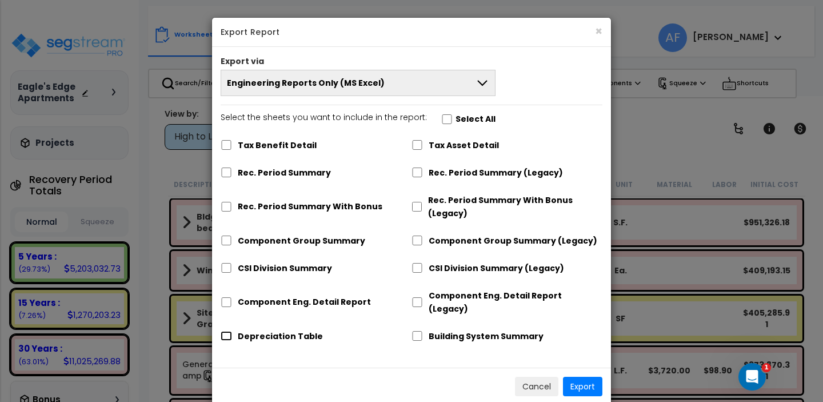
click at [226, 331] on input "Depreciation Table" at bounding box center [226, 336] width 11 height 10
checkbox input "true"
click at [591, 377] on button "Export" at bounding box center [582, 386] width 39 height 19
